Goal: Task Accomplishment & Management: Use online tool/utility

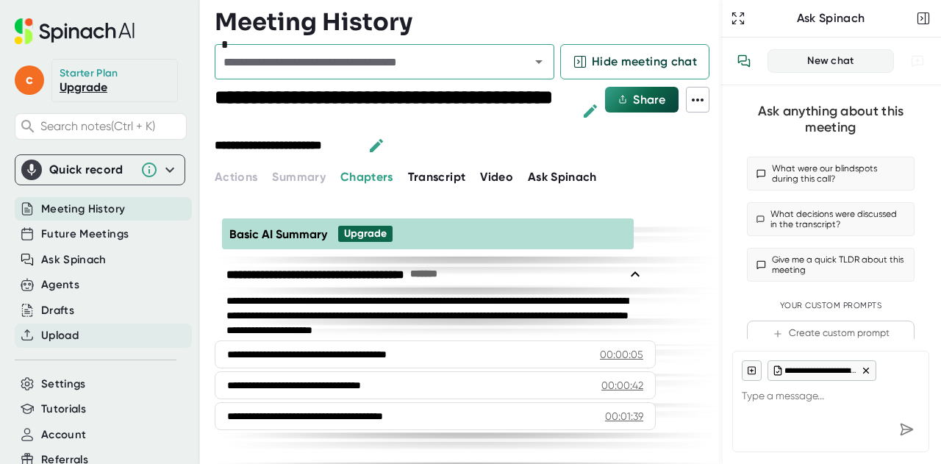
click at [76, 336] on span "Upload" at bounding box center [59, 335] width 37 height 17
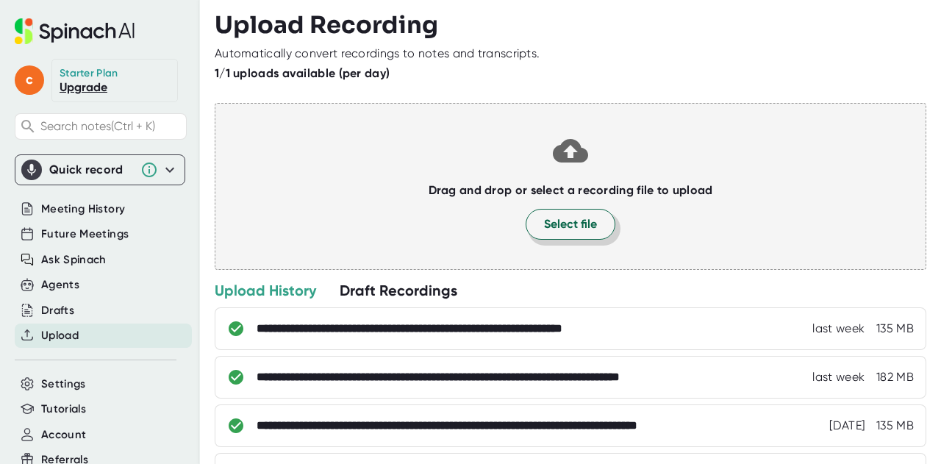
click at [556, 226] on span "Select file" at bounding box center [570, 224] width 53 height 18
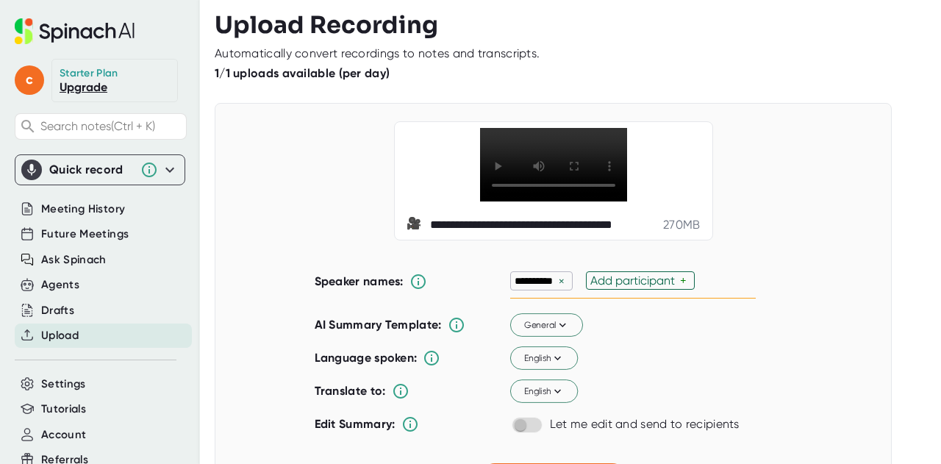
click at [703, 145] on div "**********" at bounding box center [553, 180] width 319 height 119
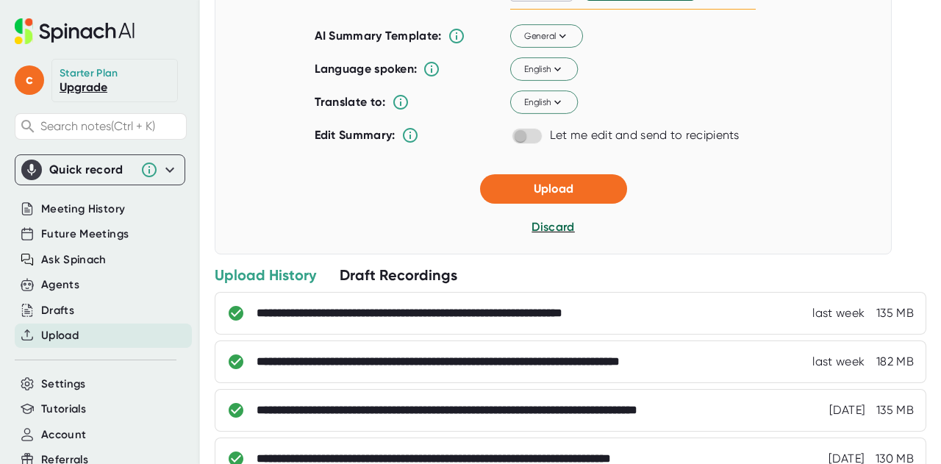
scroll to position [288, 0]
click at [545, 234] on span "Discard" at bounding box center [552, 227] width 43 height 14
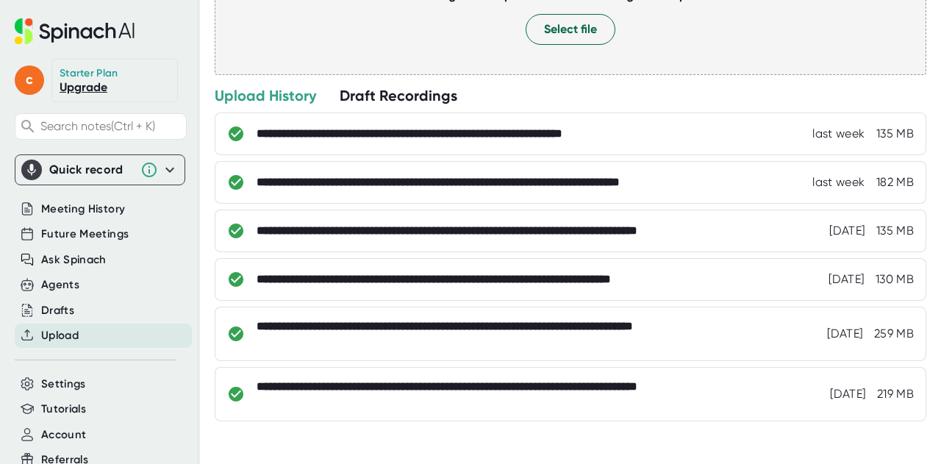
scroll to position [0, 0]
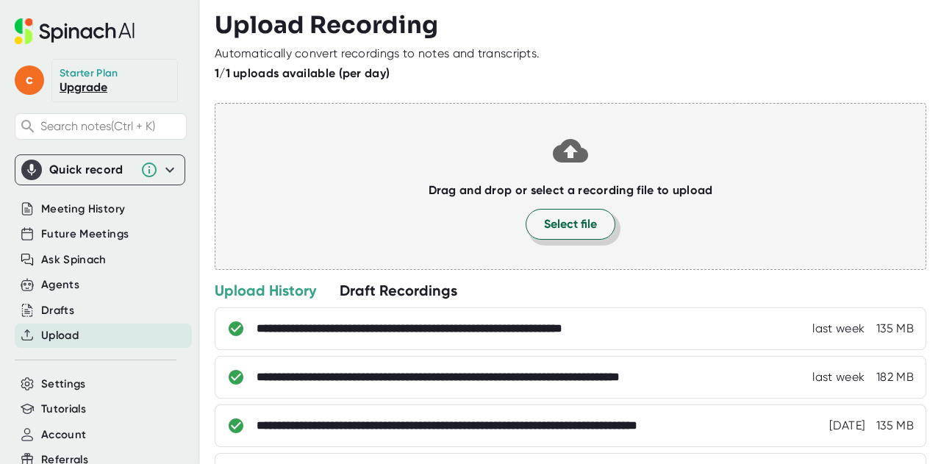
click at [560, 236] on button "Select file" at bounding box center [570, 224] width 90 height 31
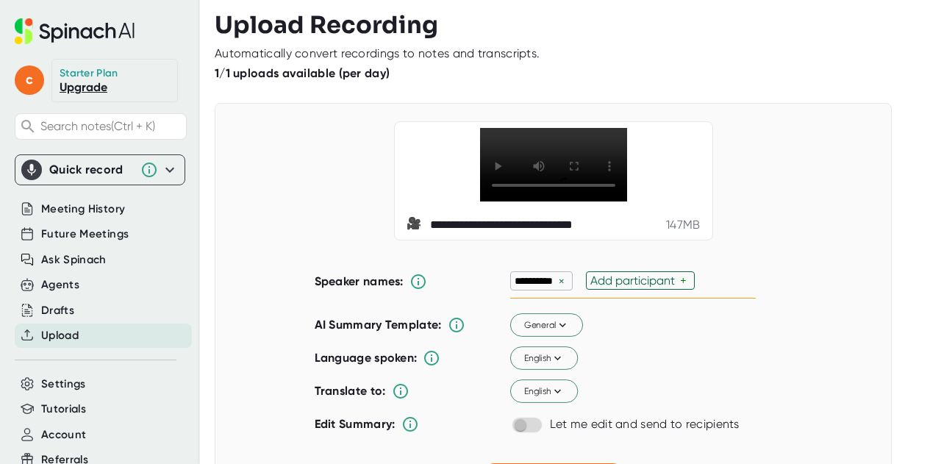
click at [562, 290] on div "**********" at bounding box center [541, 280] width 62 height 19
click at [559, 288] on div "×" at bounding box center [561, 281] width 13 height 14
click at [559, 287] on div "Add participant" at bounding box center [559, 280] width 90 height 14
type input "s"
type input "prof"
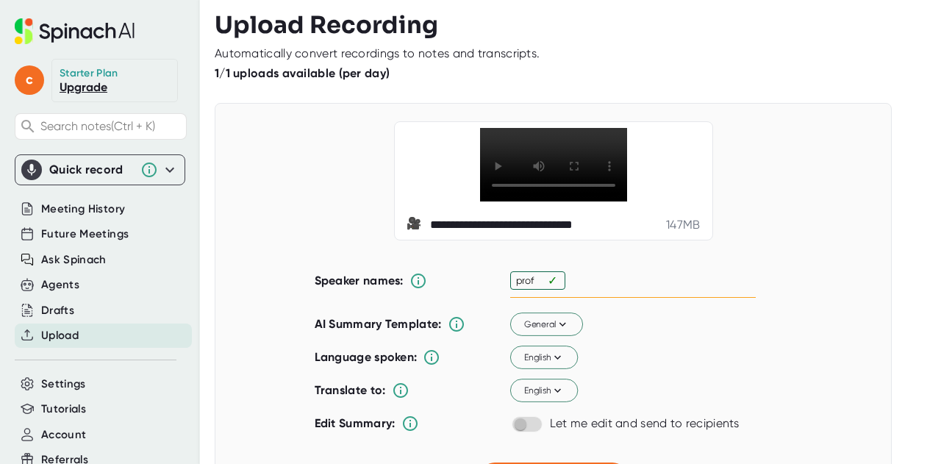
scroll to position [500, 0]
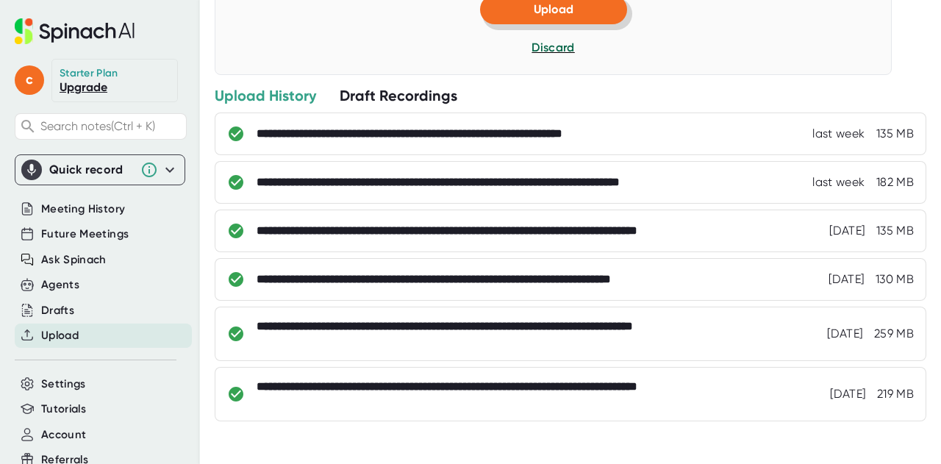
click at [578, 18] on button "Upload" at bounding box center [553, 9] width 147 height 29
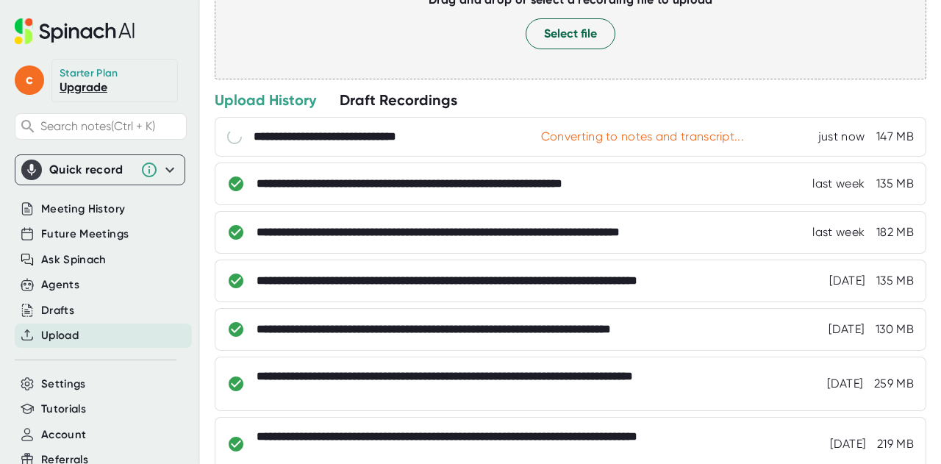
scroll to position [0, 0]
